Goal: Task Accomplishment & Management: Use online tool/utility

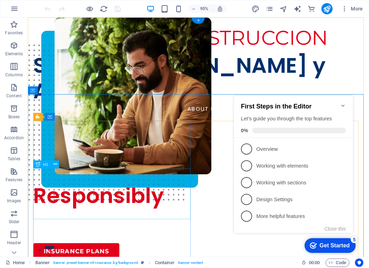
click at [109, 215] on div "Insuring More Responsibly" at bounding box center [117, 192] width 168 height 54
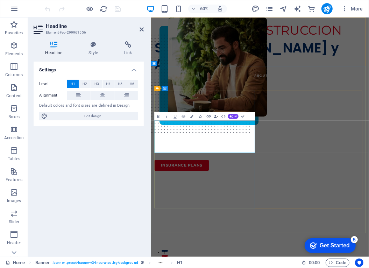
click at [228, 210] on h1 "Se" at bounding box center [241, 192] width 170 height 54
click at [232, 219] on h1 "Se" at bounding box center [241, 192] width 170 height 54
click at [116, 201] on div "Settings Level H1 H2 H3 H4 H5 H6 Alignment Default colors and font sizes are de…" at bounding box center [89, 156] width 110 height 189
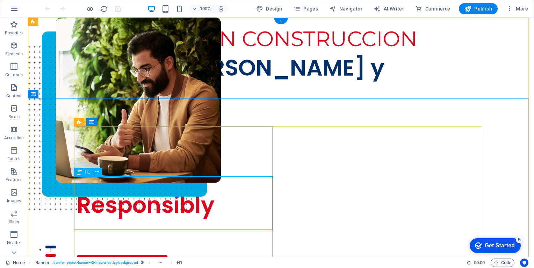
click at [176, 208] on div "Insuring More Responsibly" at bounding box center [176, 192] width 199 height 54
click at [239, 108] on nav "ABOUT US SERVICES NEWS CONTACT" at bounding box center [281, 113] width 408 height 11
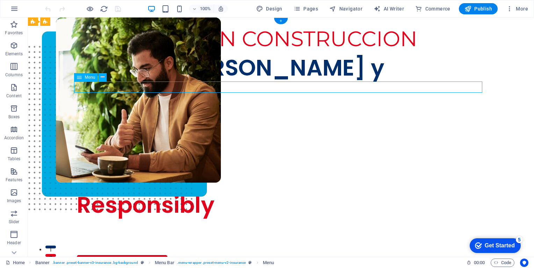
click at [239, 108] on nav "ABOUT US SERVICES NEWS CONTACT" at bounding box center [281, 113] width 408 height 11
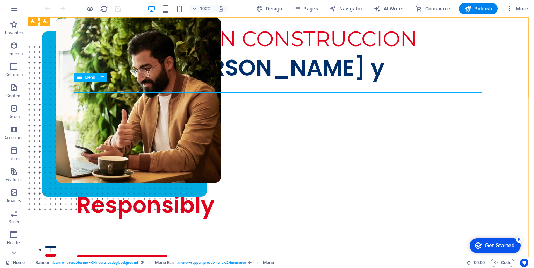
click at [88, 51] on span "Logo" at bounding box center [110, 105] width 165 height 211
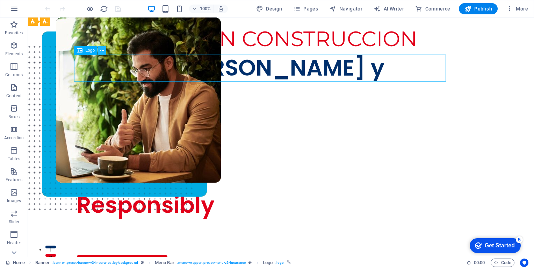
click at [101, 51] on icon at bounding box center [102, 50] width 4 height 7
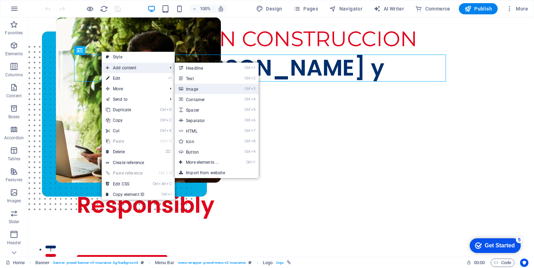
drag, startPoint x: 201, startPoint y: 90, endPoint x: 235, endPoint y: 90, distance: 34.3
click at [201, 90] on link "Ctrl 3 Image" at bounding box center [204, 89] width 58 height 10
